Goal: Check status: Check status

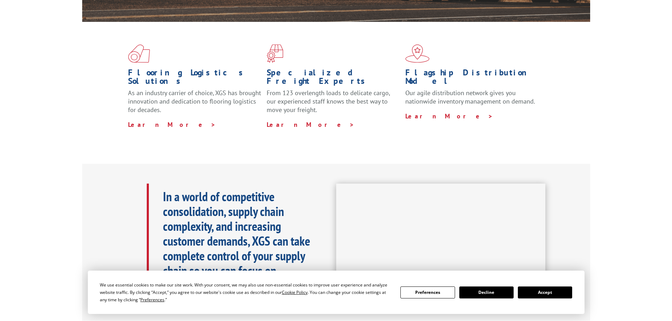
scroll to position [212, 0]
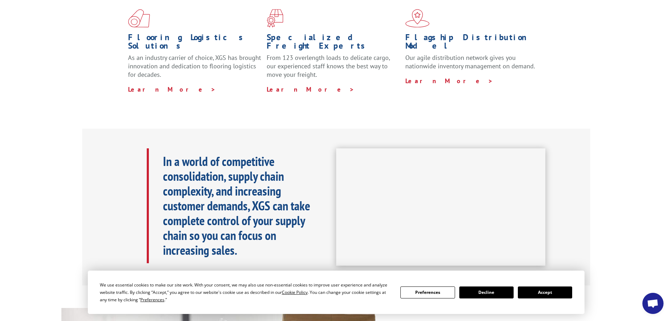
click at [552, 294] on button "Accept" at bounding box center [545, 293] width 54 height 12
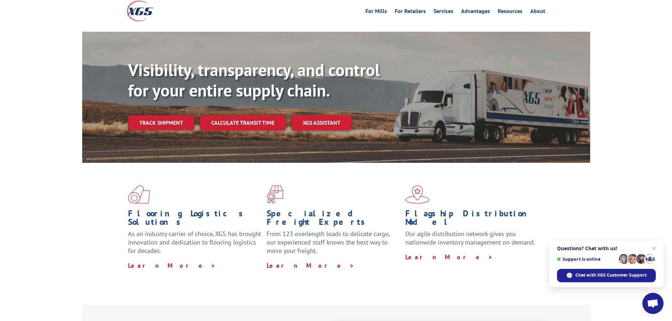
scroll to position [0, 0]
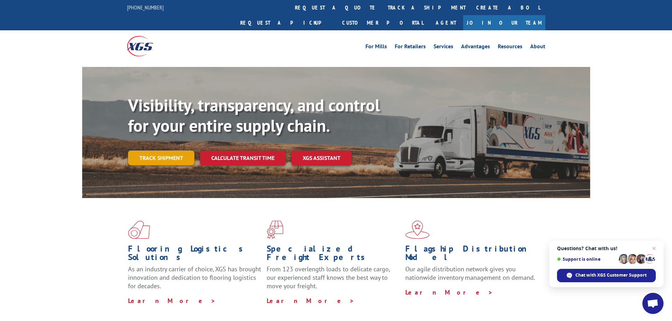
click at [171, 151] on link "Track shipment" at bounding box center [161, 158] width 66 height 15
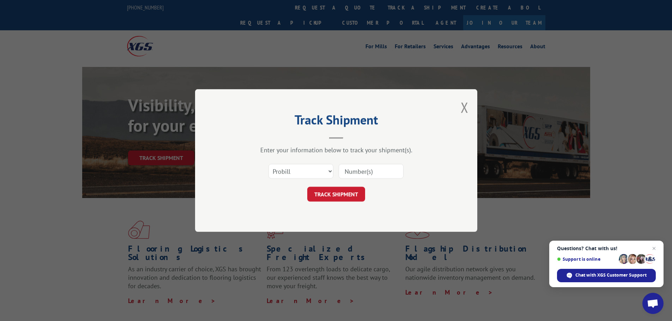
click at [358, 171] on input at bounding box center [370, 171] width 65 height 15
click at [360, 172] on input at bounding box center [370, 171] width 65 height 15
paste input "17001819"
type input "17001819"
click at [355, 199] on button "TRACK SHIPMENT" at bounding box center [336, 194] width 58 height 15
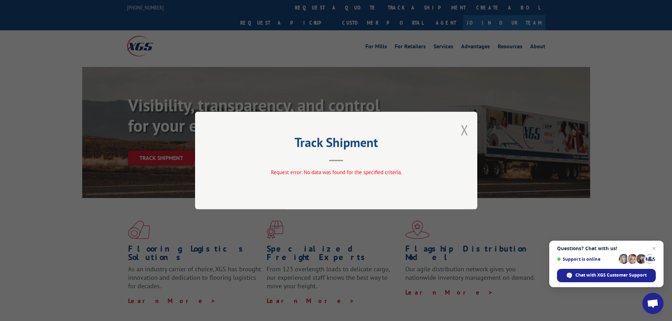
click at [464, 133] on button "Close modal" at bounding box center [464, 130] width 8 height 19
